Goal: Task Accomplishment & Management: Complete application form

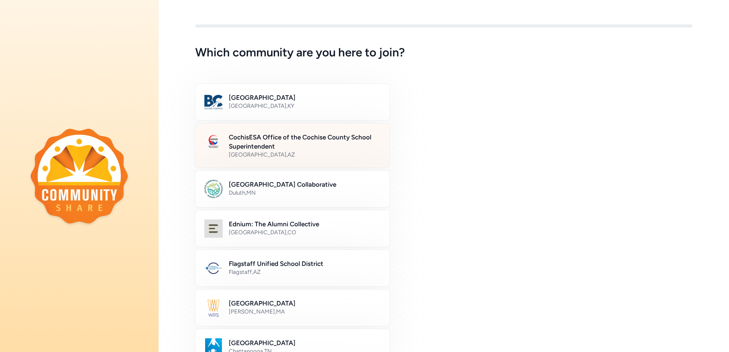
click at [255, 136] on h2 "CochisESA Office of the Cochise County School Superintendent" at bounding box center [305, 142] width 152 height 18
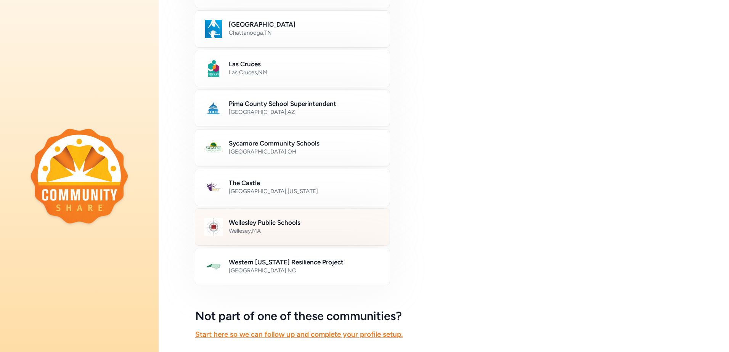
scroll to position [382, 0]
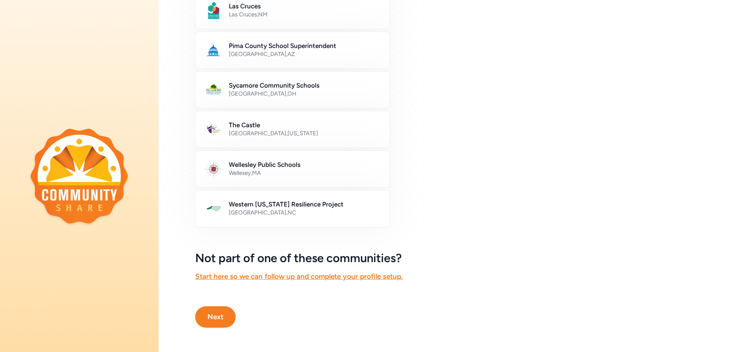
click at [221, 307] on button "Next" at bounding box center [215, 316] width 40 height 21
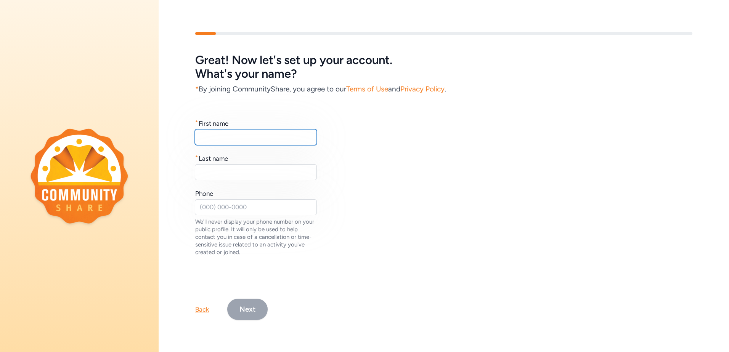
click at [210, 135] on input "text" at bounding box center [256, 137] width 122 height 16
type input "[PERSON_NAME]"
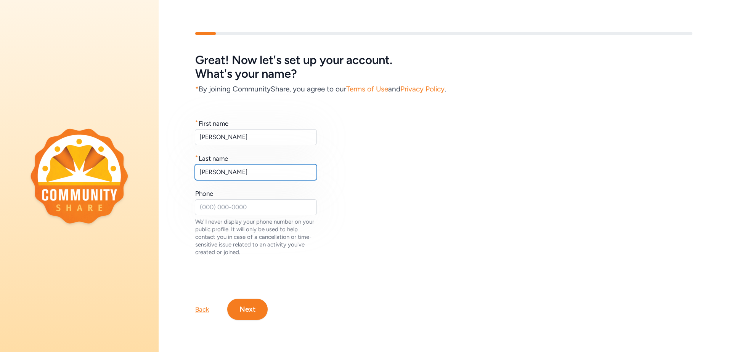
type input "[PERSON_NAME]"
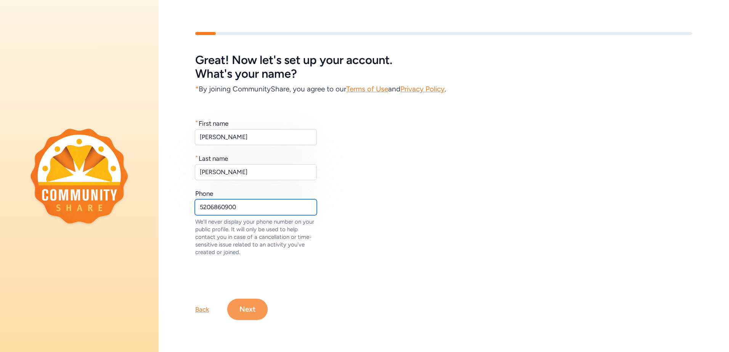
type input "5206860900"
click at [259, 307] on button "Next" at bounding box center [247, 309] width 40 height 21
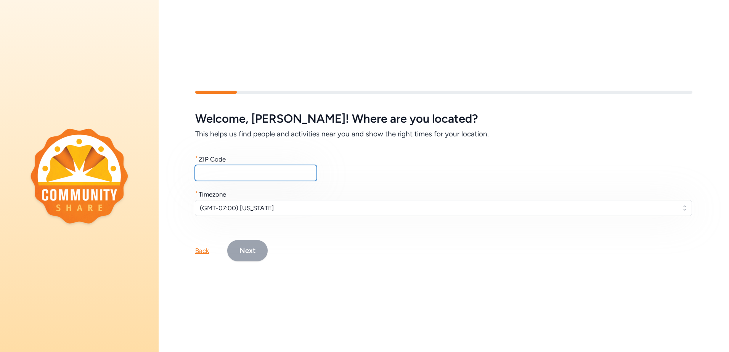
click at [202, 168] on input "text" at bounding box center [256, 173] width 122 height 16
type input "85602"
click at [253, 245] on button "Next" at bounding box center [247, 250] width 40 height 21
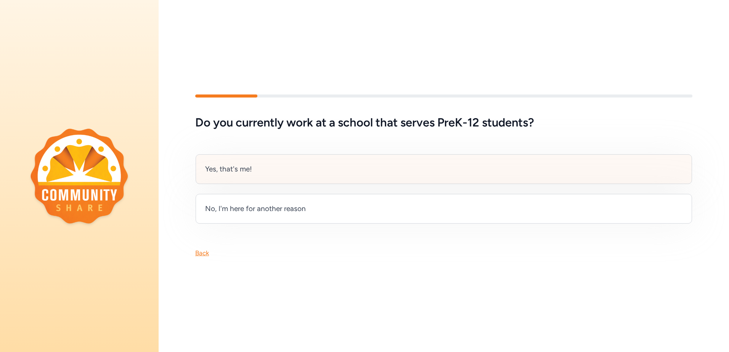
click at [231, 170] on div "Yes, that's me!" at bounding box center [228, 169] width 47 height 11
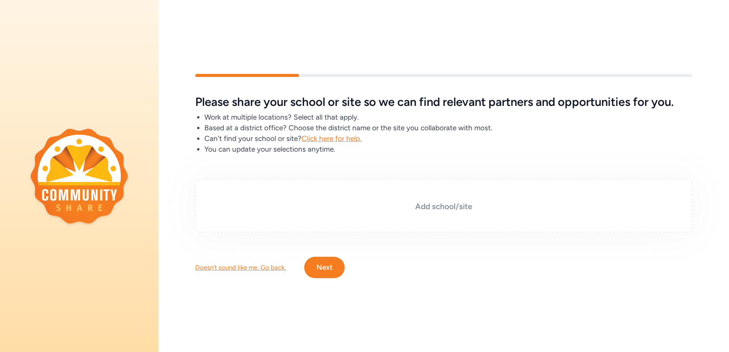
click at [239, 190] on div "Add school/site" at bounding box center [443, 205] width 497 height 53
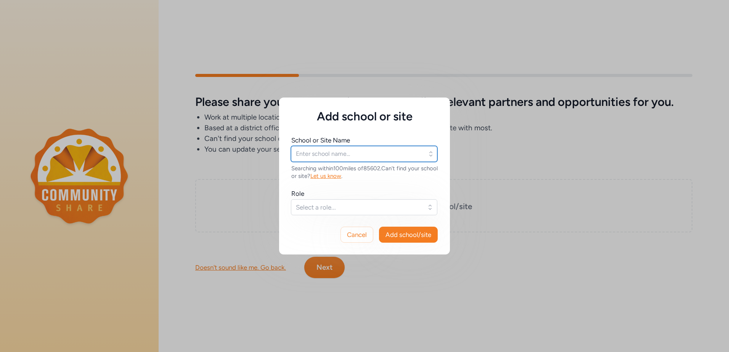
click at [306, 155] on input "text" at bounding box center [364, 154] width 146 height 16
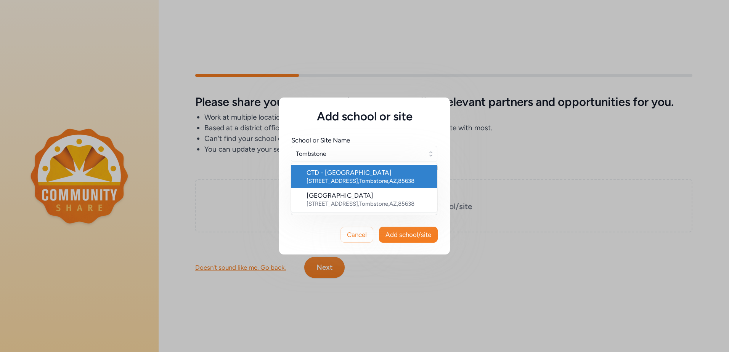
click at [336, 177] on div "CTD - [GEOGRAPHIC_DATA]" at bounding box center [368, 172] width 124 height 9
type input "CTD - [GEOGRAPHIC_DATA]"
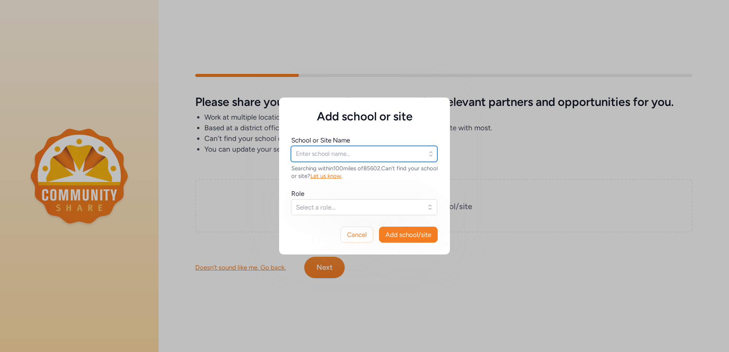
type input "CTD - [GEOGRAPHIC_DATA]"
click at [306, 206] on span "Select a role..." at bounding box center [359, 207] width 126 height 9
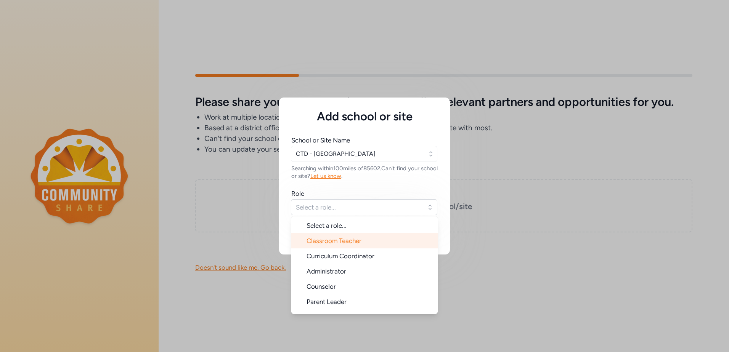
click at [310, 245] on li "Classroom Teacher" at bounding box center [364, 240] width 146 height 15
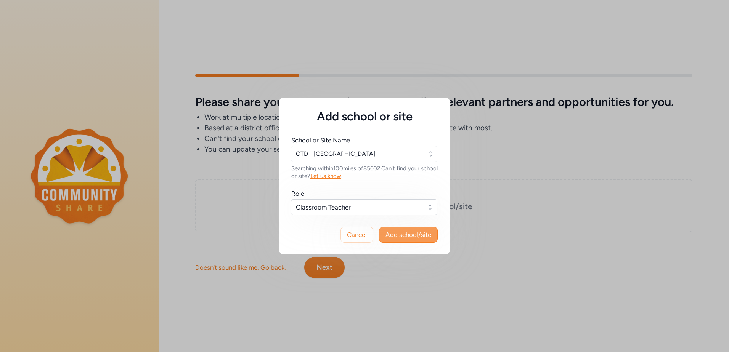
click at [408, 232] on span "Add school/site" at bounding box center [408, 234] width 46 height 9
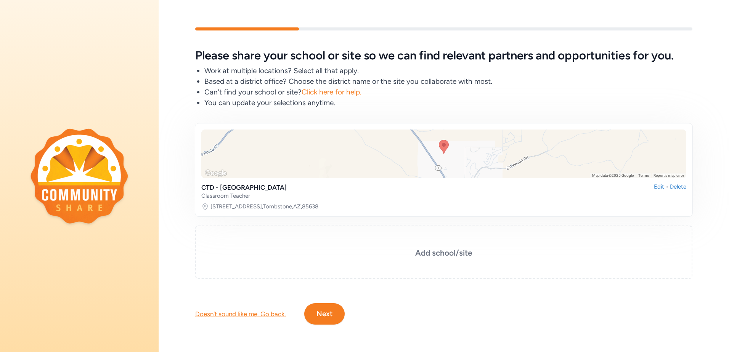
click at [323, 307] on button "Next" at bounding box center [324, 313] width 40 height 21
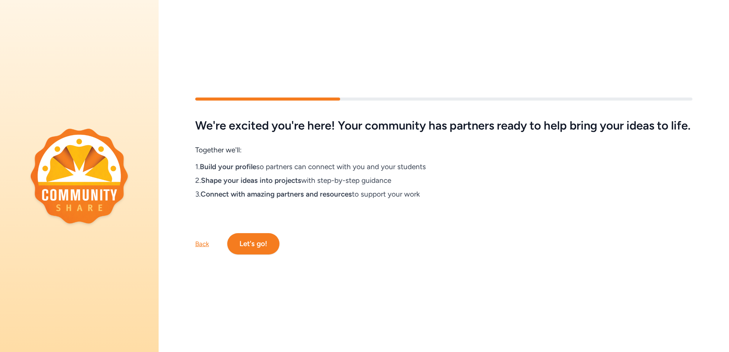
click at [246, 247] on button "Let's go!" at bounding box center [253, 243] width 52 height 21
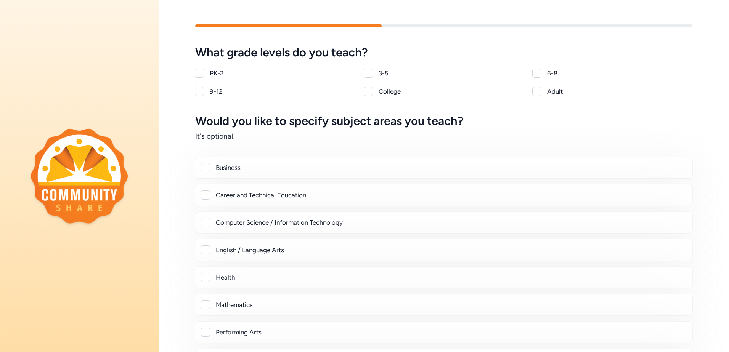
click at [201, 93] on div at bounding box center [199, 91] width 9 height 9
checkbox input "true"
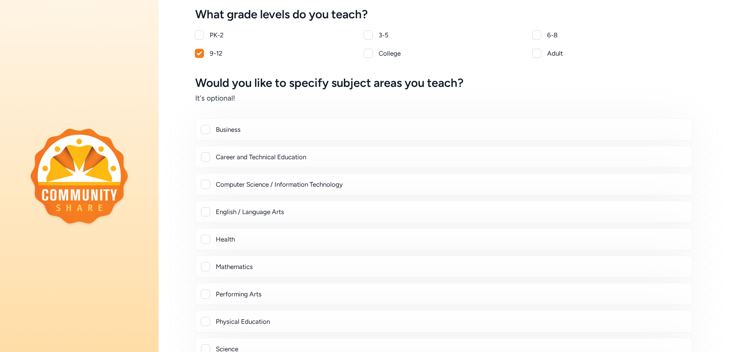
scroll to position [76, 0]
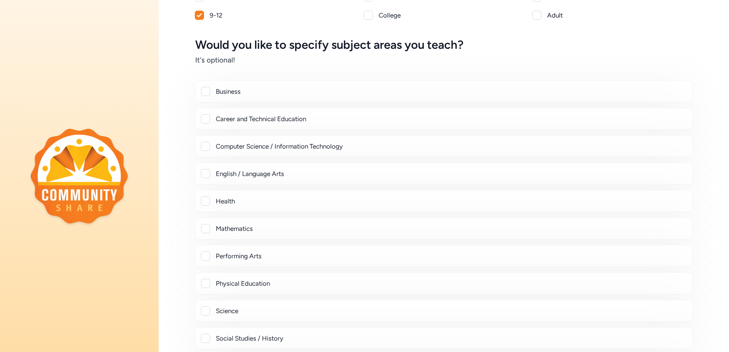
click at [205, 203] on div at bounding box center [205, 201] width 9 height 9
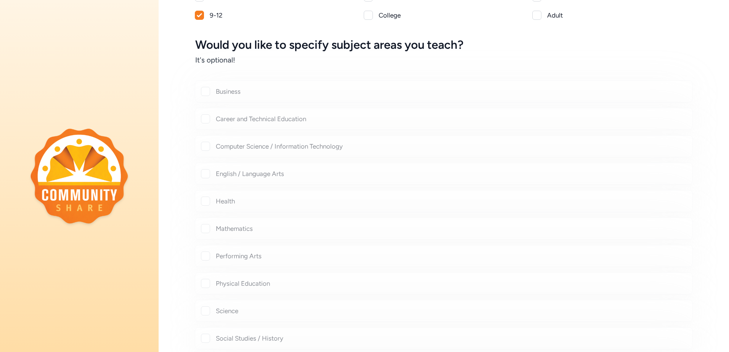
checkbox input "true"
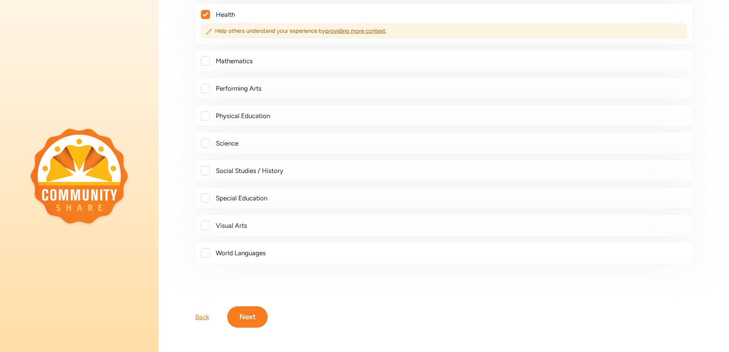
scroll to position [269, 0]
click at [253, 306] on button "Next" at bounding box center [247, 316] width 40 height 21
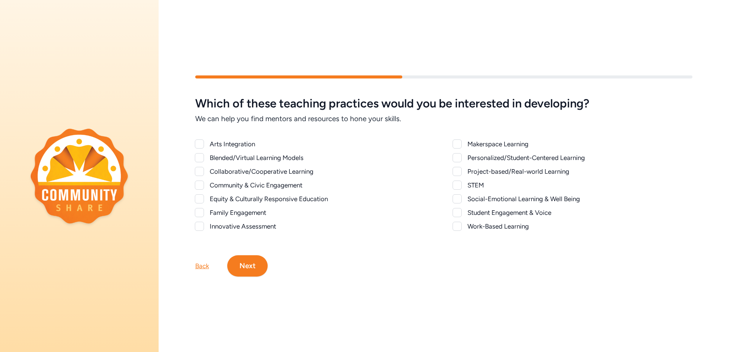
click at [200, 155] on div at bounding box center [199, 157] width 9 height 9
checkbox input "true"
click at [456, 168] on div at bounding box center [456, 171] width 9 height 9
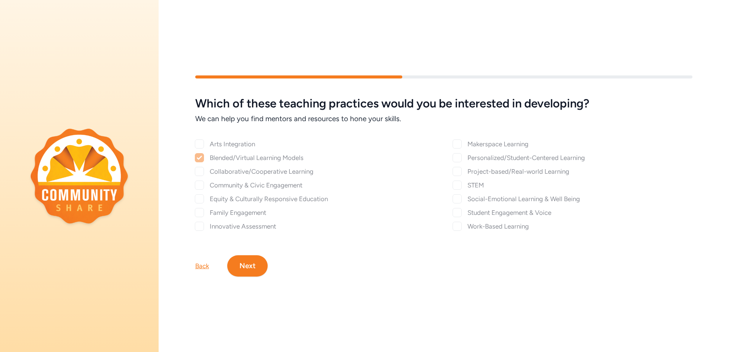
checkbox input "true"
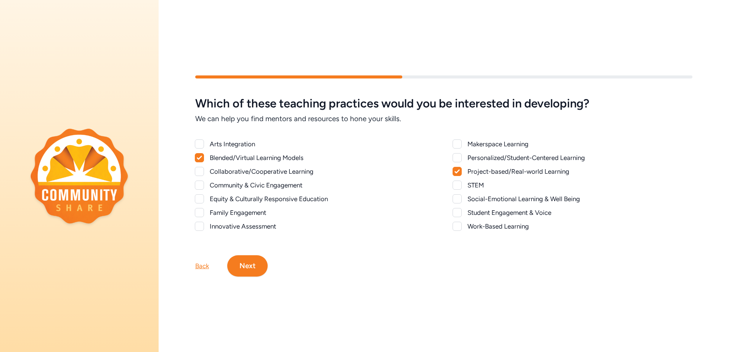
click at [457, 155] on div at bounding box center [456, 157] width 9 height 9
checkbox input "true"
click at [452, 184] on div at bounding box center [456, 185] width 9 height 9
checkbox input "true"
click at [455, 225] on div at bounding box center [456, 226] width 9 height 9
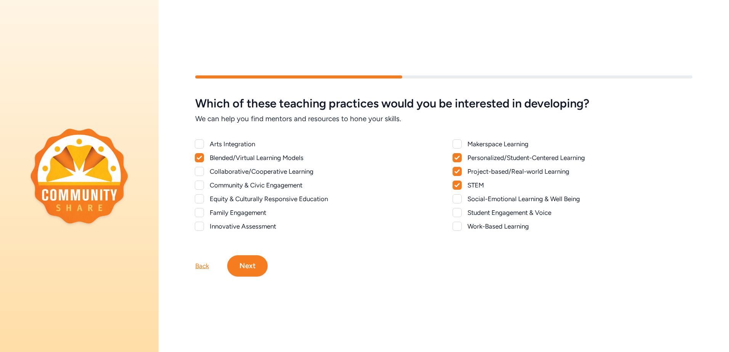
checkbox input "true"
click at [251, 267] on button "Next" at bounding box center [247, 265] width 40 height 21
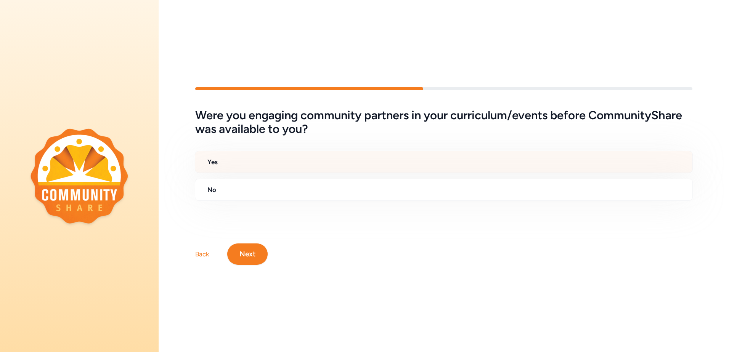
click at [227, 158] on h2 "Yes" at bounding box center [446, 161] width 479 height 9
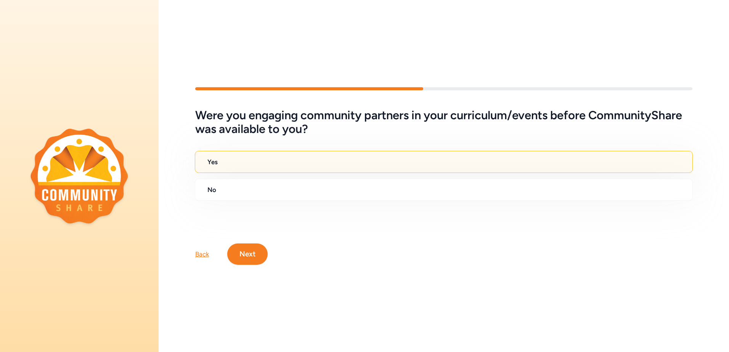
click at [245, 246] on button "Next" at bounding box center [247, 253] width 40 height 21
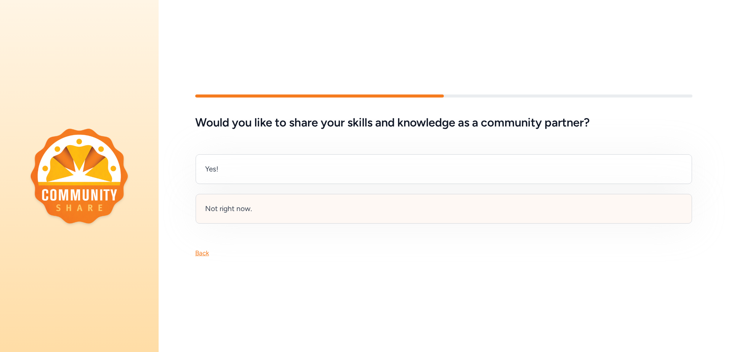
click at [240, 205] on div "Not right now." at bounding box center [228, 208] width 47 height 11
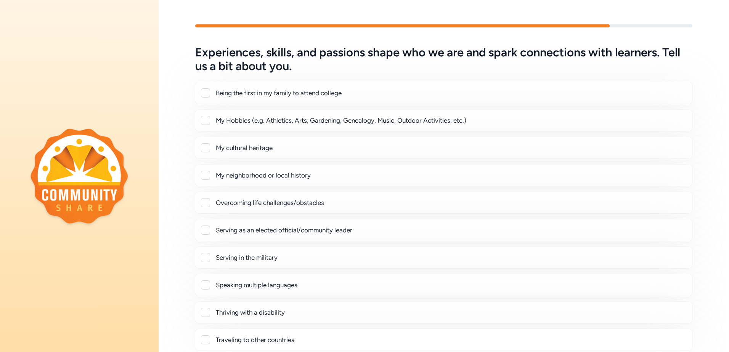
click at [207, 200] on div at bounding box center [205, 202] width 9 height 9
checkbox input "true"
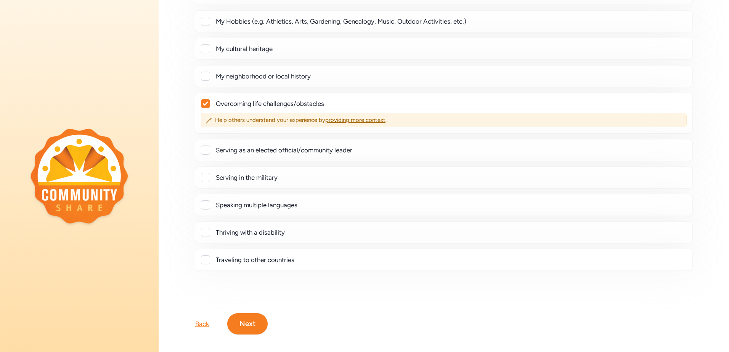
scroll to position [112, 0]
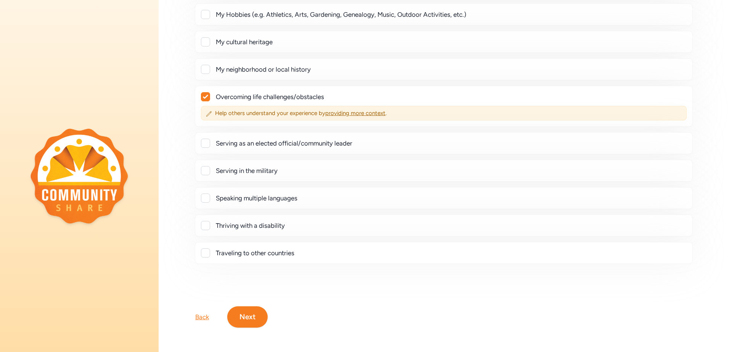
click at [251, 311] on button "Next" at bounding box center [247, 316] width 40 height 21
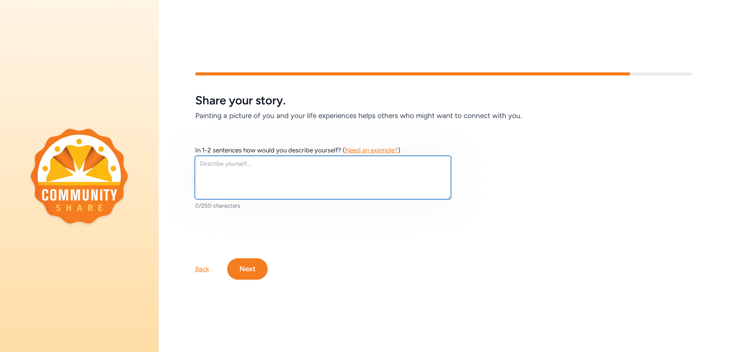
click at [205, 163] on textarea at bounding box center [323, 177] width 256 height 43
click at [269, 165] on textarea "RN BSN nurse for 39 ye4ars" at bounding box center [323, 177] width 256 height 43
click at [278, 160] on textarea "RN BSN nurse for 39 years" at bounding box center [323, 177] width 256 height 43
click at [383, 163] on textarea "RN BSN nurse for 39 years. raised 4 children and worked off and on in this fiel…" at bounding box center [323, 177] width 256 height 43
click at [355, 171] on textarea "RN BSN nurse for 39 years. raised 4 children and worked off and on - in this fi…" at bounding box center [323, 177] width 256 height 43
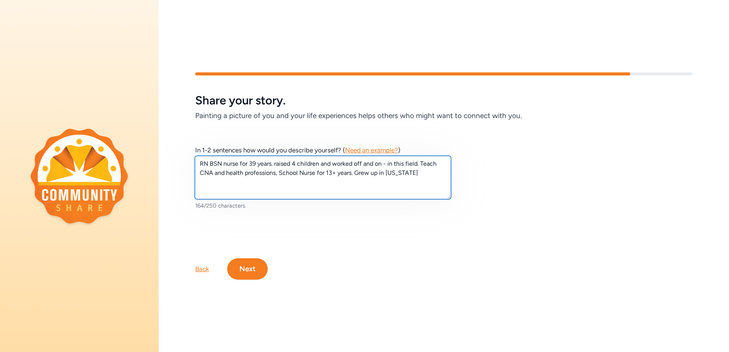
click at [274, 163] on textarea "RN BSN nurse for 39 years. raised 4 children and worked off and on - in this fi…" at bounding box center [323, 177] width 256 height 43
click at [216, 170] on textarea "RN BSN nurse for 39 years. Married, raised 4 children and worked off and on - i…" at bounding box center [323, 177] width 256 height 43
type textarea "RN BSN nurse for 39 years. Married, raised 4 children and worked off and on - i…"
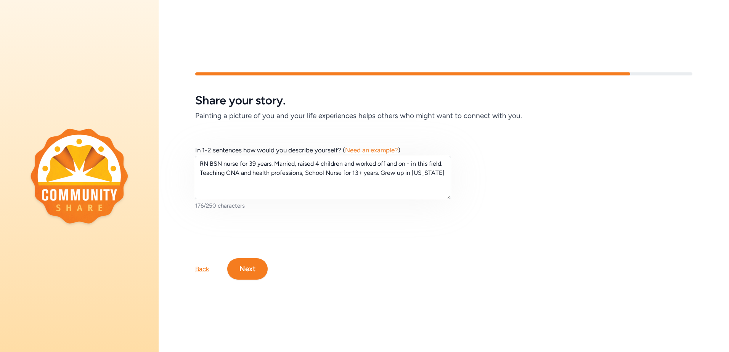
click at [246, 267] on button "Next" at bounding box center [247, 268] width 40 height 21
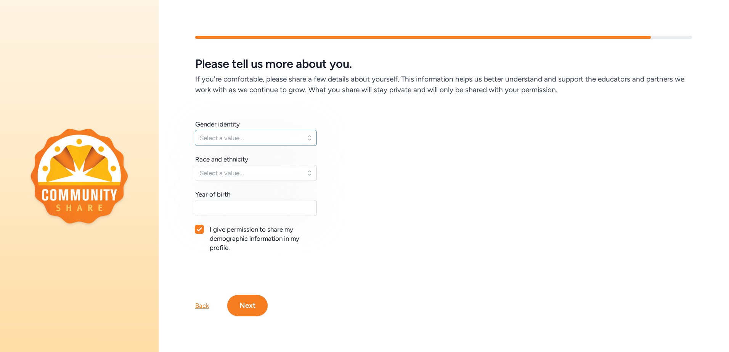
click at [245, 136] on span "Select a value..." at bounding box center [250, 137] width 101 height 9
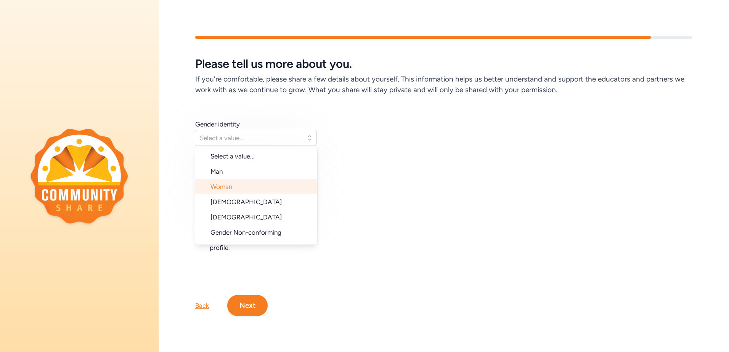
click at [227, 184] on span "Woman" at bounding box center [221, 187] width 22 height 8
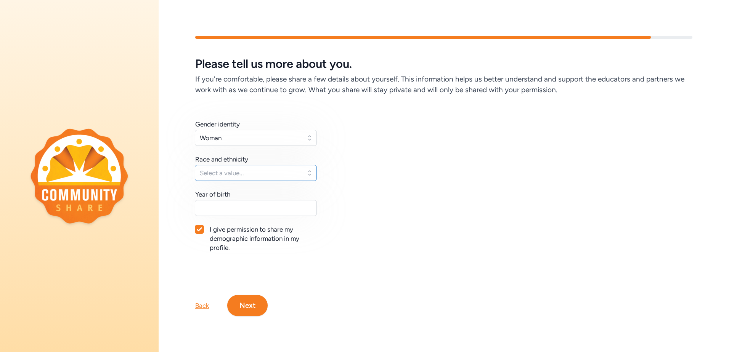
click at [230, 174] on span "Select a value..." at bounding box center [250, 172] width 101 height 9
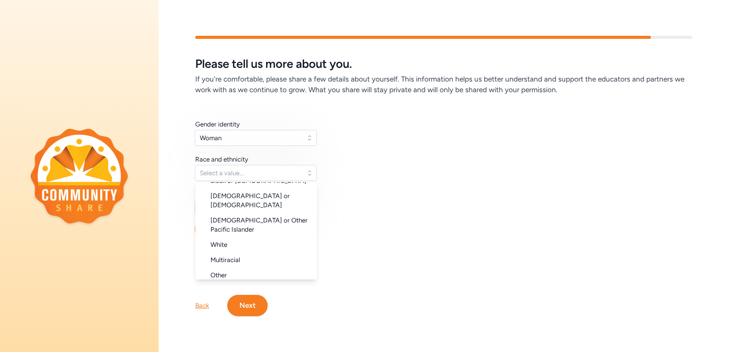
scroll to position [76, 0]
click at [228, 235] on li "White" at bounding box center [256, 242] width 122 height 15
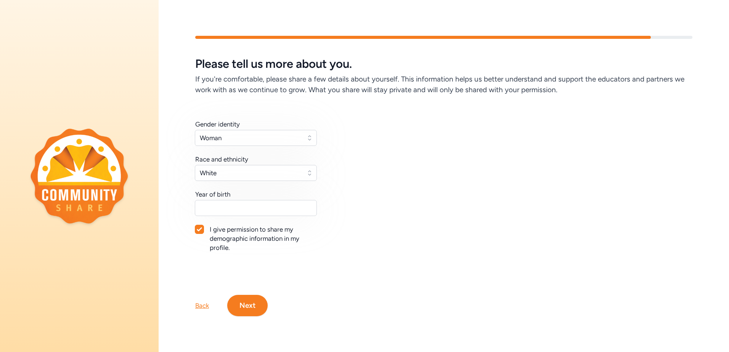
click at [243, 299] on button "Next" at bounding box center [247, 305] width 40 height 21
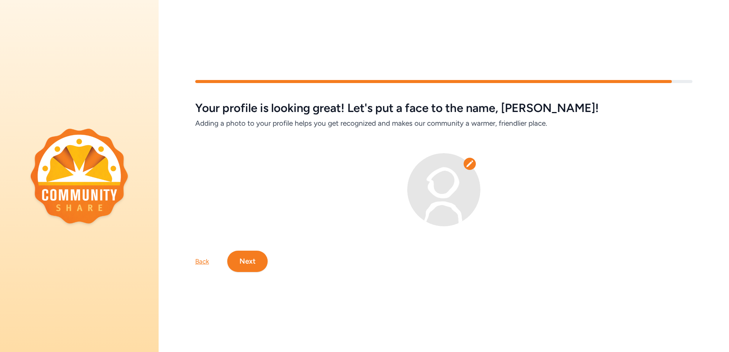
click at [259, 258] on button "Next" at bounding box center [247, 261] width 40 height 21
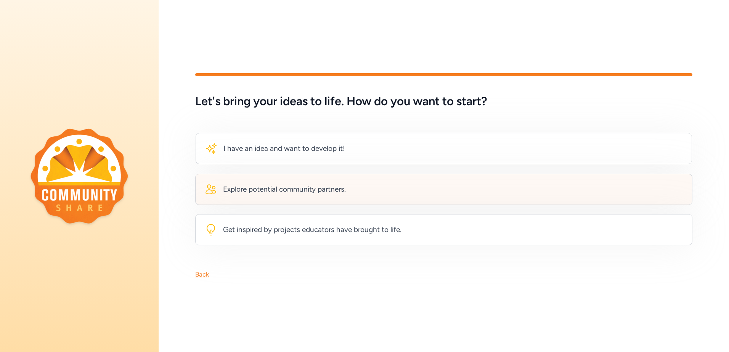
click at [248, 193] on div "Explore potential community partners." at bounding box center [443, 189] width 497 height 31
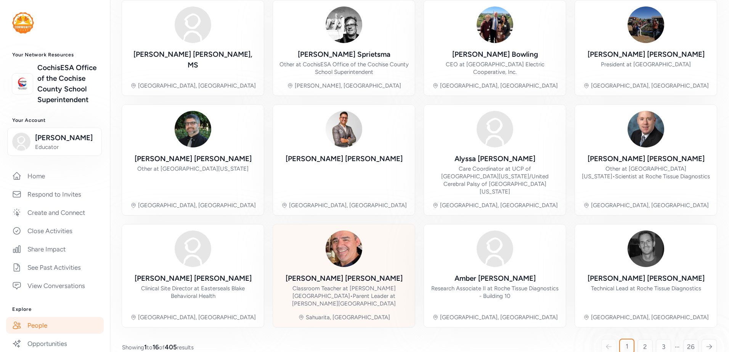
scroll to position [187, 0]
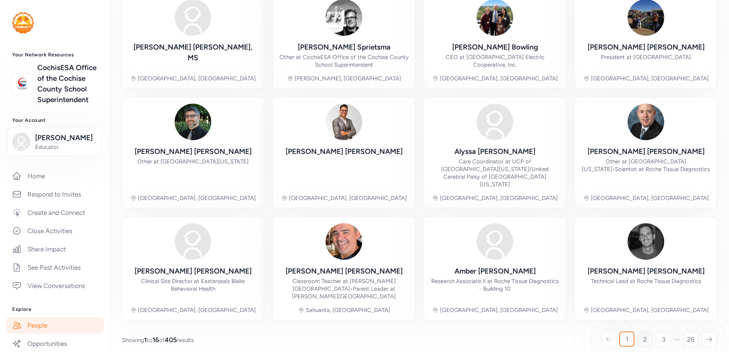
click at [641, 332] on link "2" at bounding box center [644, 339] width 15 height 15
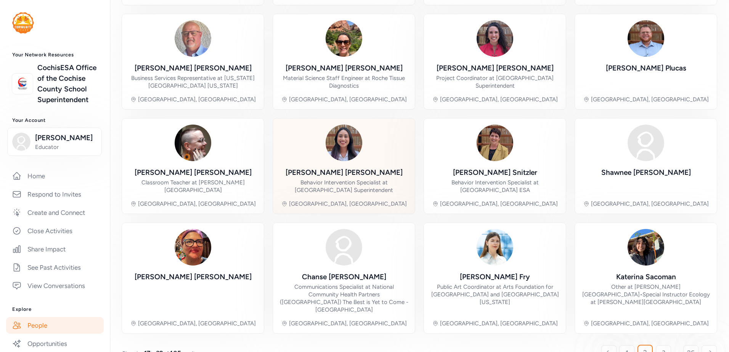
scroll to position [187, 0]
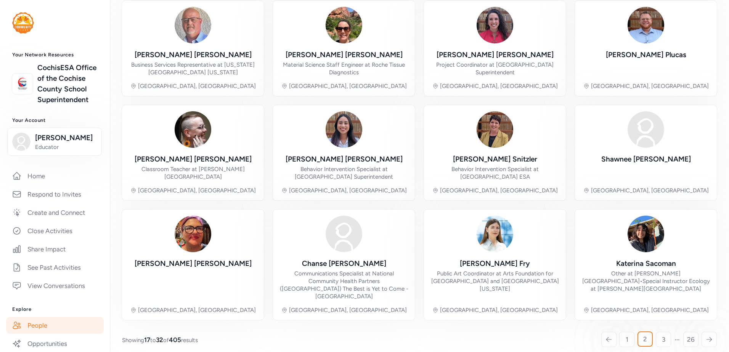
click at [279, 333] on div "Showing 17 to 32 of 405 results 1 2 3 26" at bounding box center [419, 339] width 594 height 15
